Goal: Task Accomplishment & Management: Manage account settings

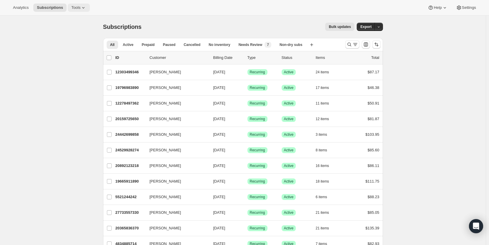
click at [80, 8] on icon at bounding box center [83, 8] width 6 height 6
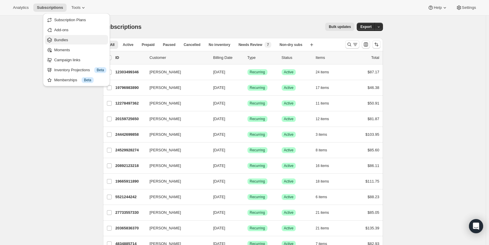
click at [70, 41] on span "Bundles" at bounding box center [80, 40] width 52 height 6
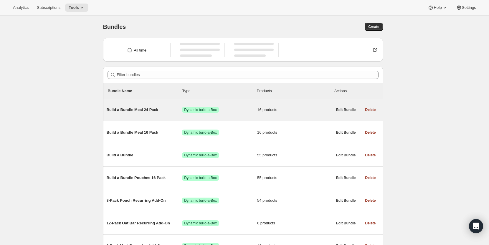
click at [151, 115] on div "Build a Bundle Meal 24 Pack Success Dynamic build-a-Box 16 products" at bounding box center [220, 109] width 226 height 15
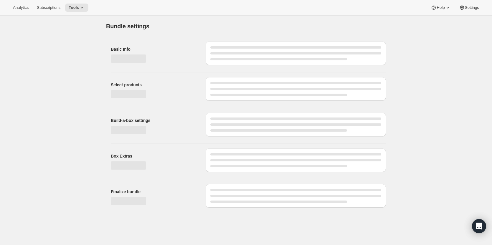
type input "Build a Bundle Meal 24 Pack"
checkbox input "true"
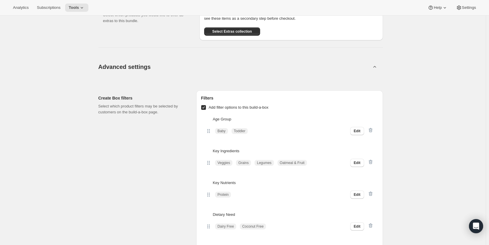
scroll to position [851, 0]
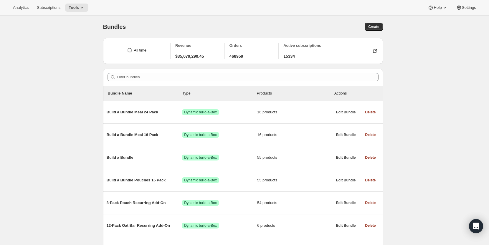
scroll to position [8, 0]
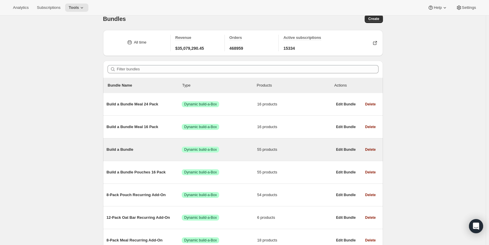
click at [135, 149] on span "Build a Bundle" at bounding box center [144, 150] width 75 height 6
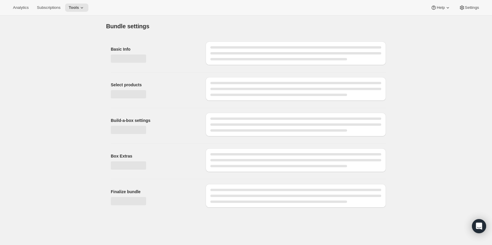
type input "Build a Bundle"
checkbox input "true"
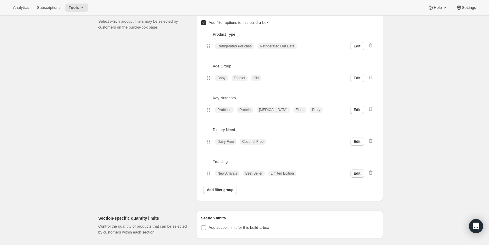
click at [357, 176] on span "Edit" at bounding box center [357, 173] width 7 height 5
select select "contains"
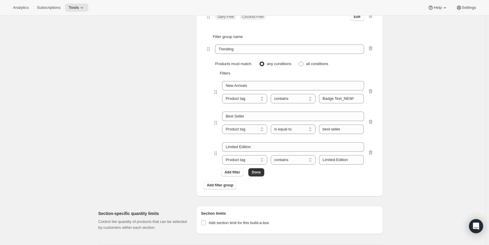
scroll to position [2109, 0]
click at [344, 164] on input "Limited-Edition" at bounding box center [341, 159] width 45 height 9
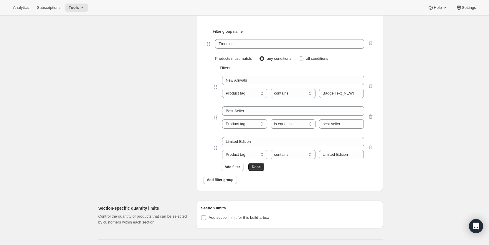
scroll to position [2114, 0]
